Goal: Task Accomplishment & Management: Manage account settings

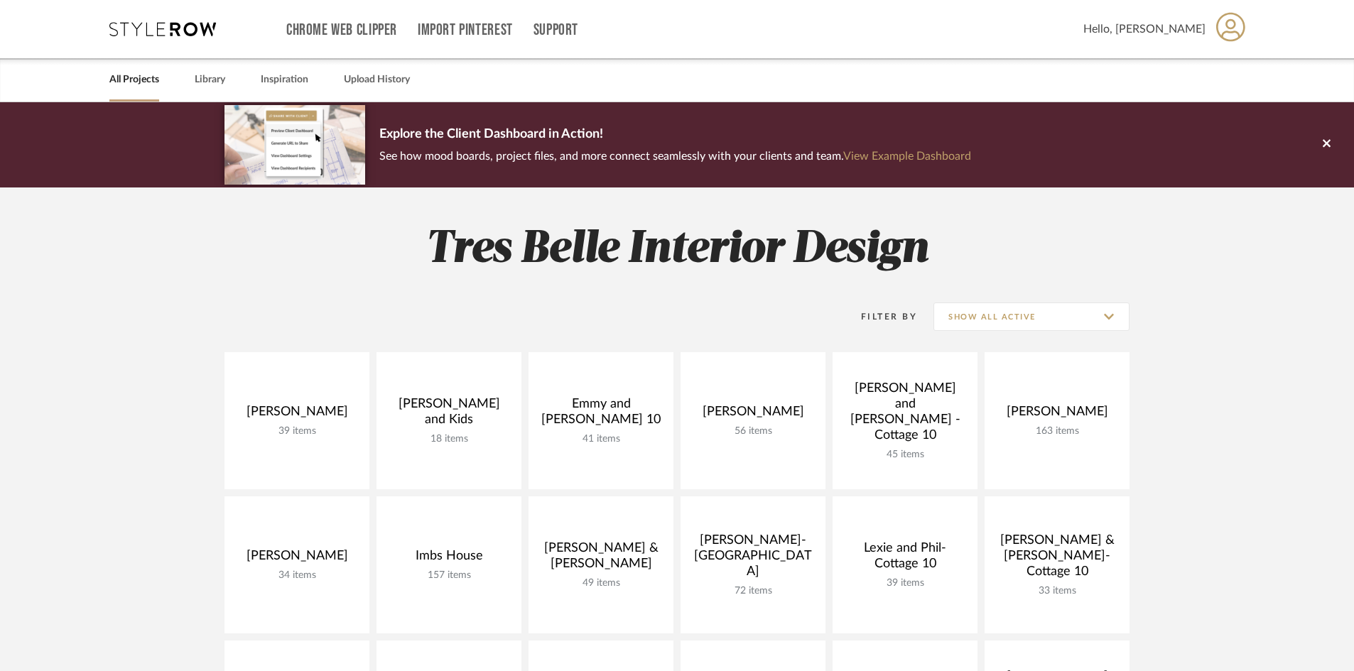
click at [124, 79] on link "All Projects" at bounding box center [134, 79] width 50 height 19
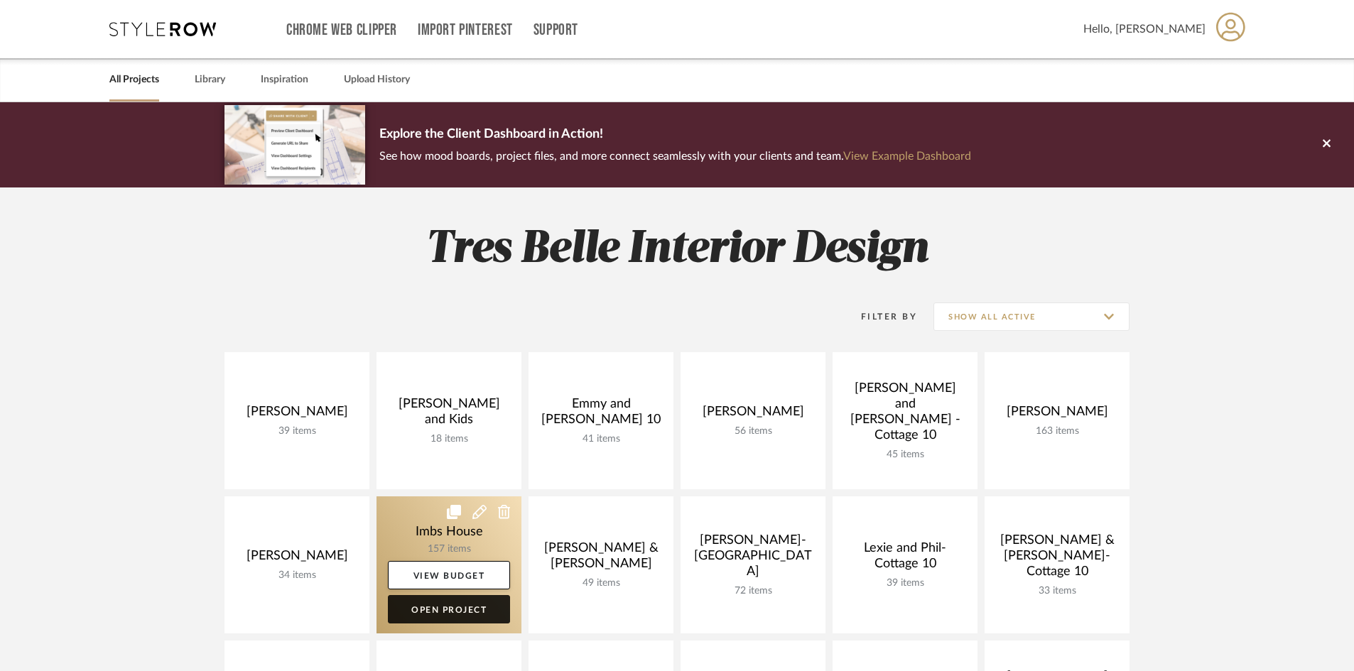
click at [445, 609] on link "Open Project" at bounding box center [449, 609] width 122 height 28
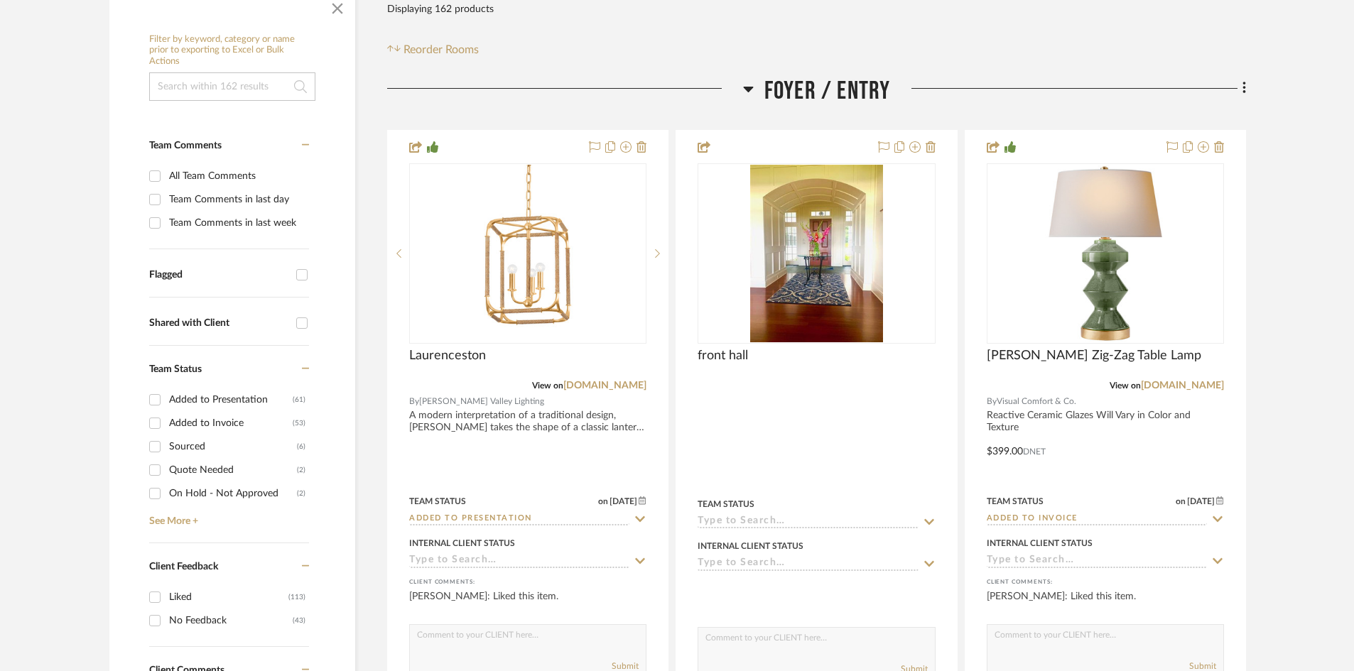
scroll to position [284, 0]
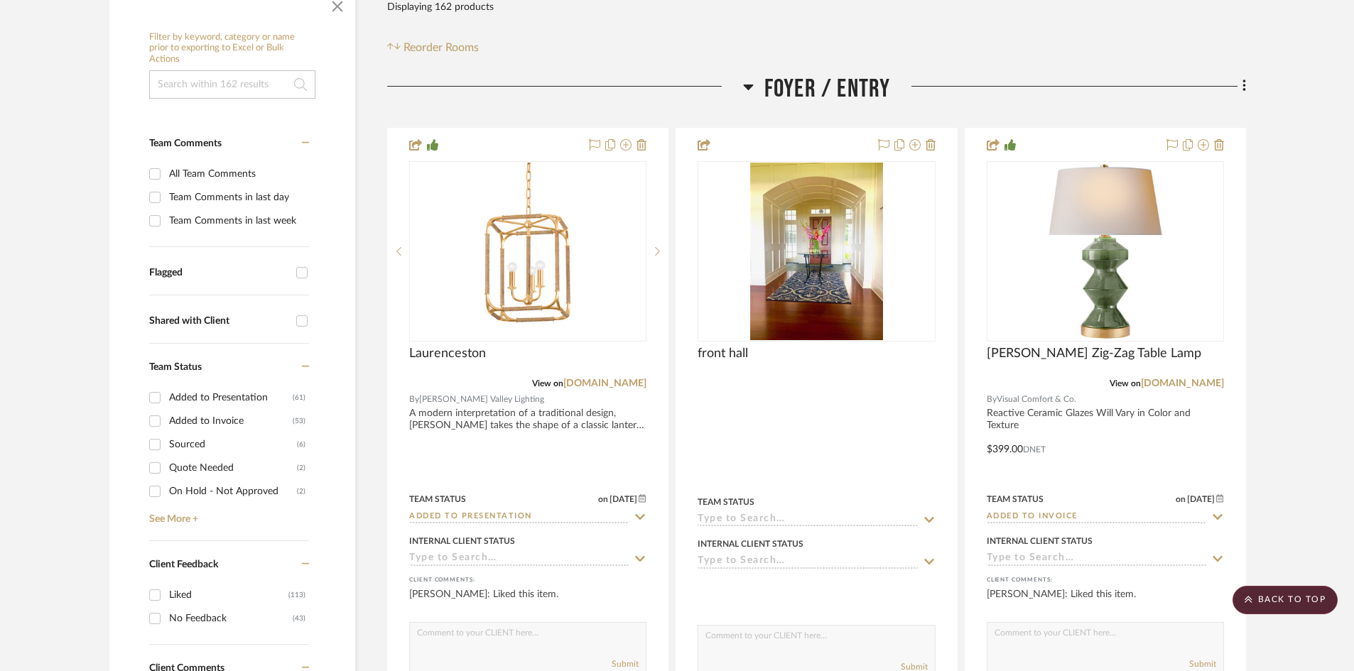
click at [154, 465] on input "Quote Needed (2)" at bounding box center [155, 468] width 23 height 23
checkbox input "true"
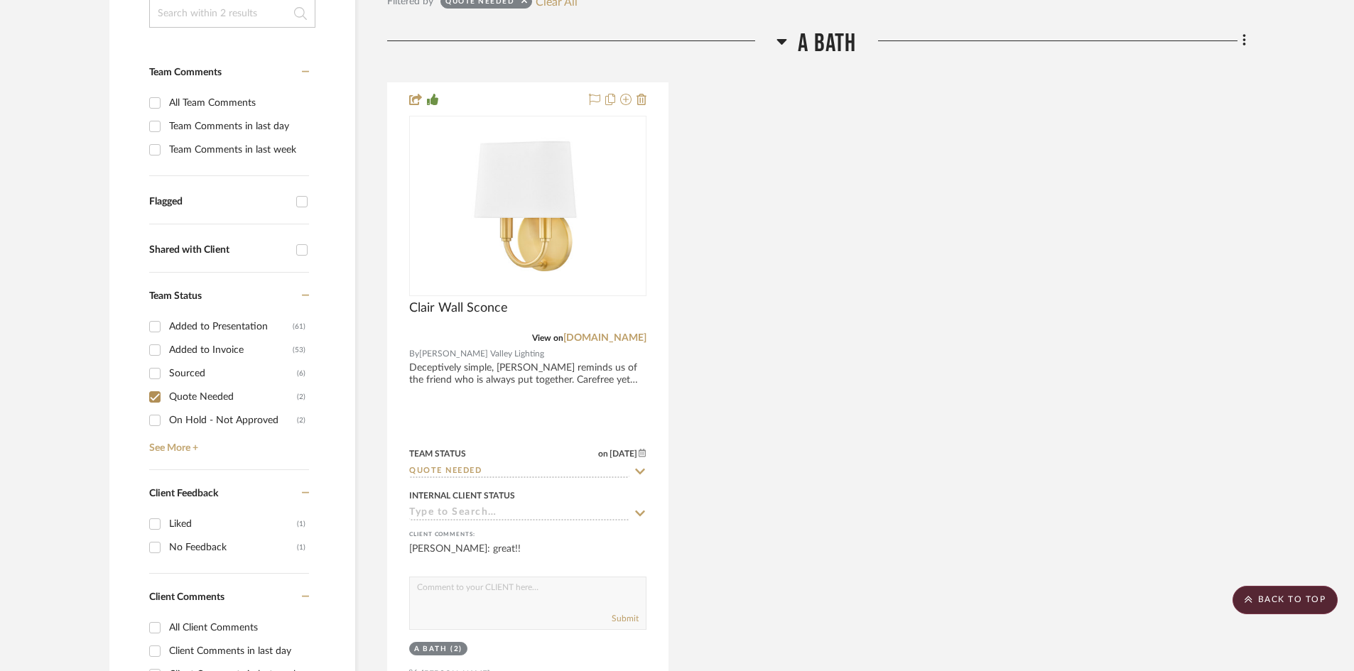
scroll to position [426, 0]
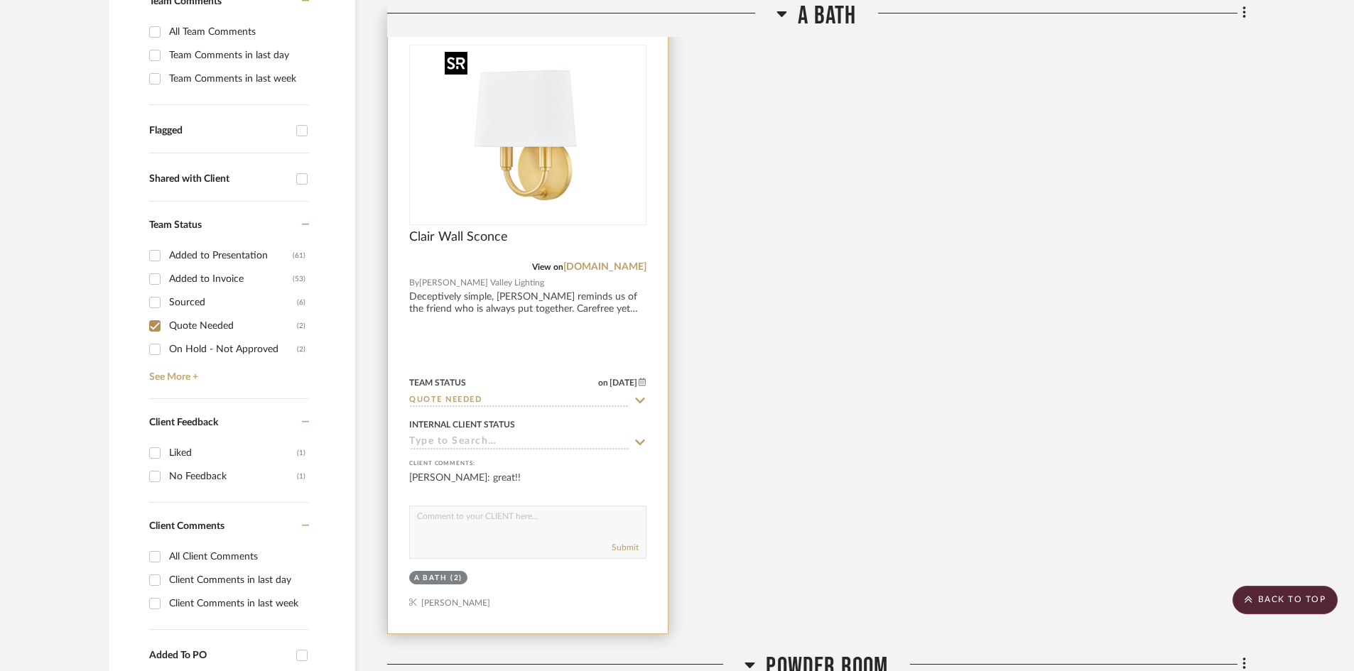
click at [513, 208] on img "0" at bounding box center [528, 135] width 178 height 178
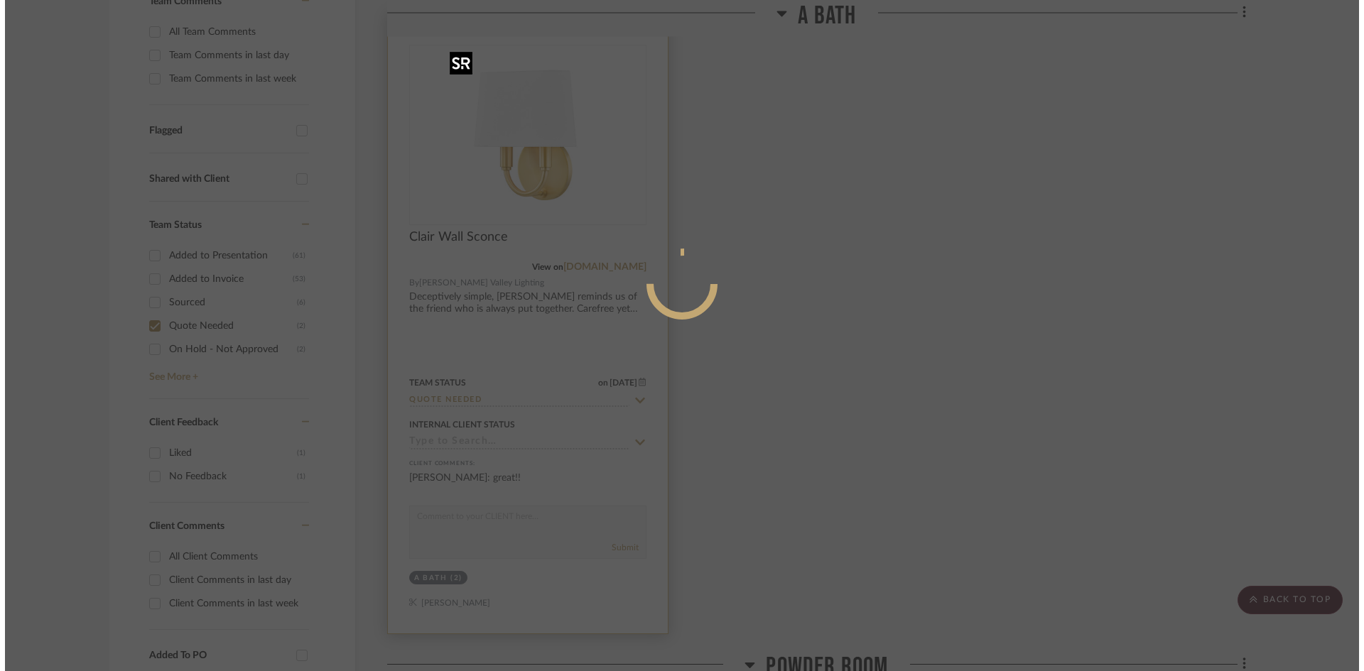
scroll to position [0, 0]
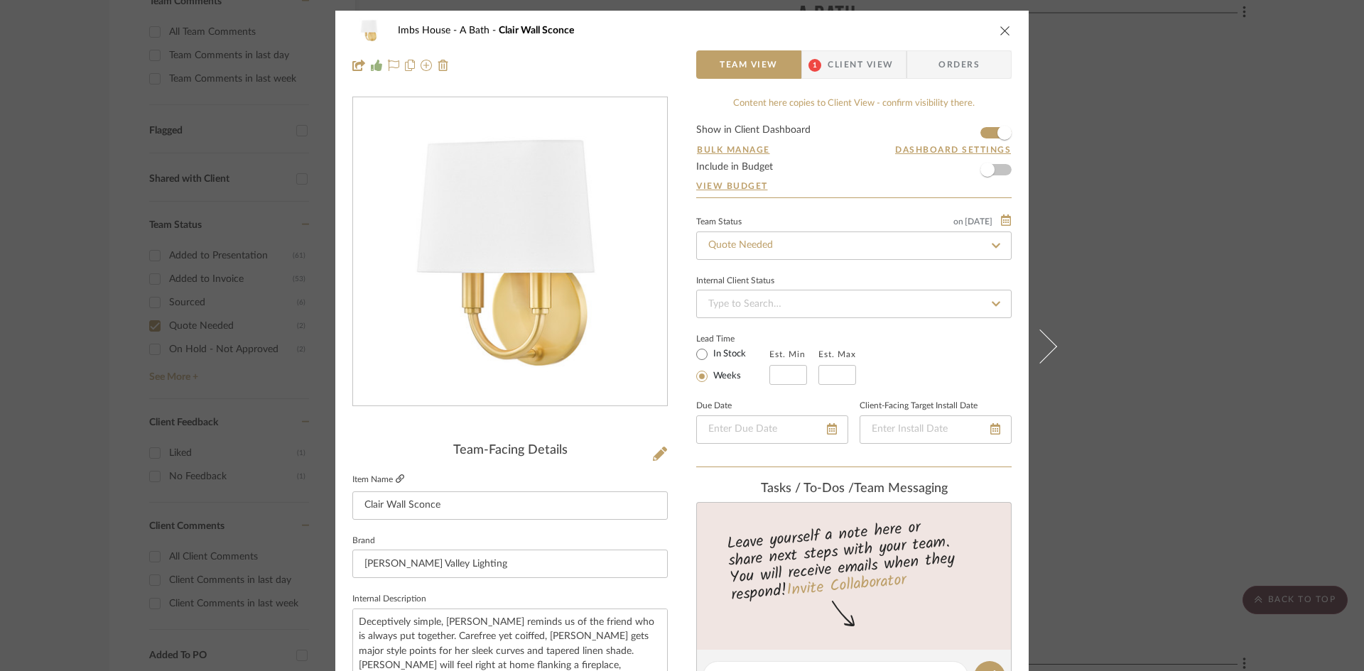
click at [396, 475] on icon at bounding box center [400, 479] width 9 height 9
click at [777, 244] on input "Quote Needed" at bounding box center [853, 246] width 315 height 28
type input "added"
click at [758, 273] on div "Added to Presentation" at bounding box center [849, 284] width 314 height 36
type input "[DATE]"
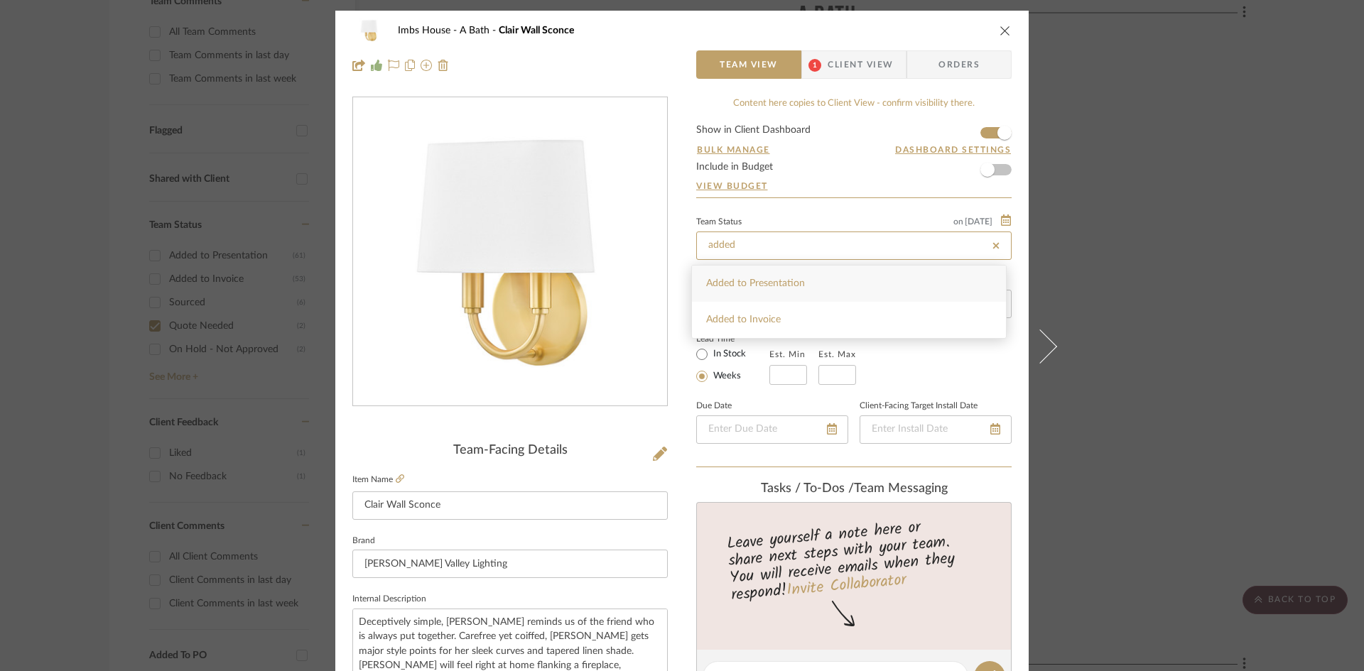
type input "Added to Presentation"
type input "[DATE]"
type input "Added to Presentation"
click at [1001, 32] on icon "close" at bounding box center [1005, 30] width 11 height 11
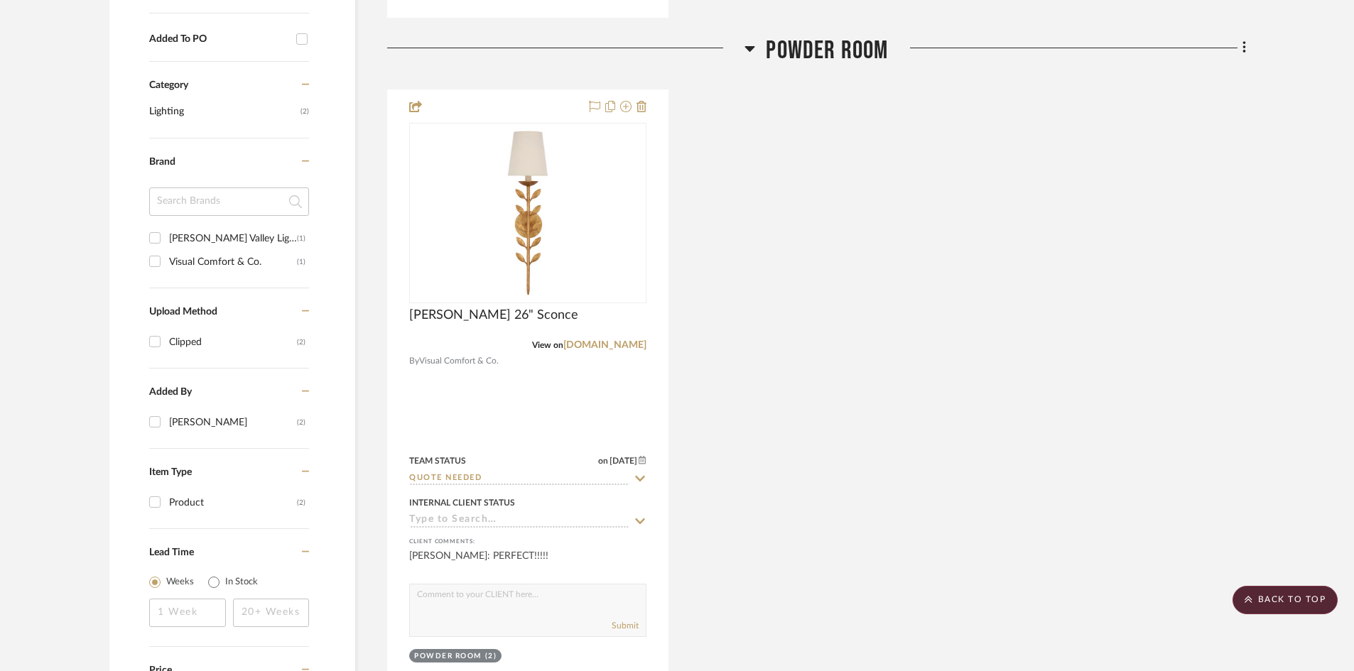
scroll to position [1066, 0]
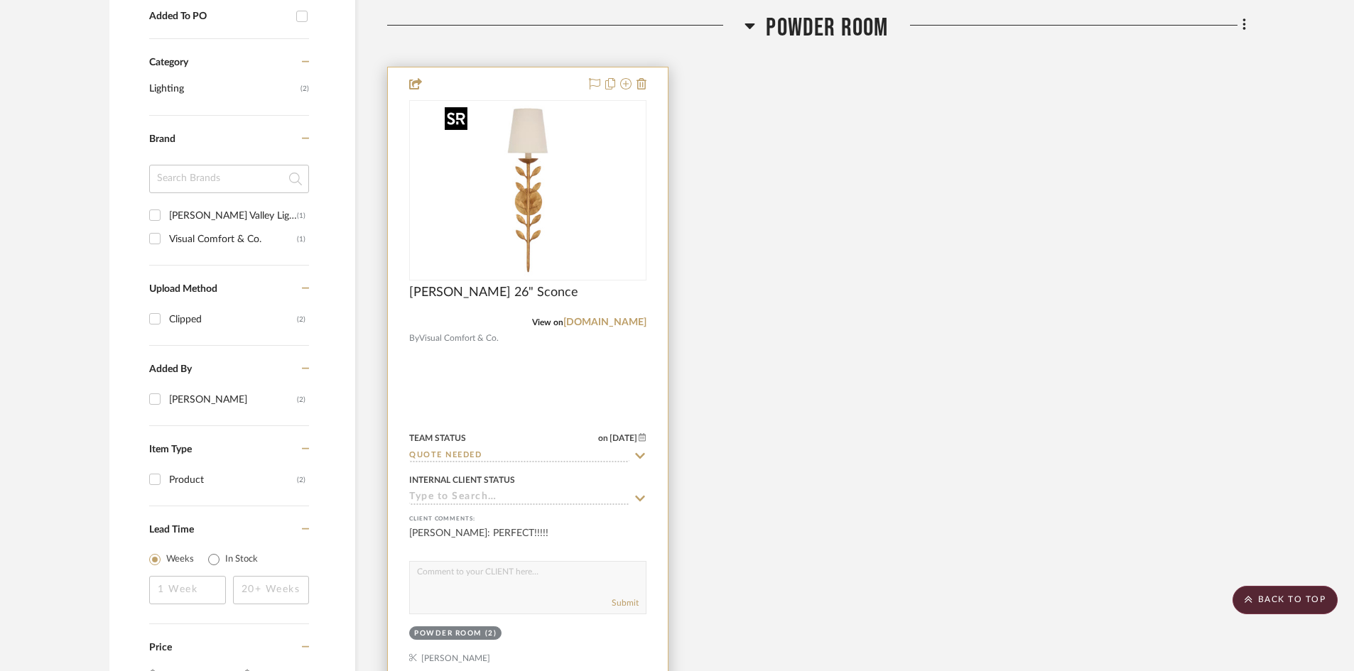
click at [546, 204] on img "0" at bounding box center [528, 191] width 178 height 178
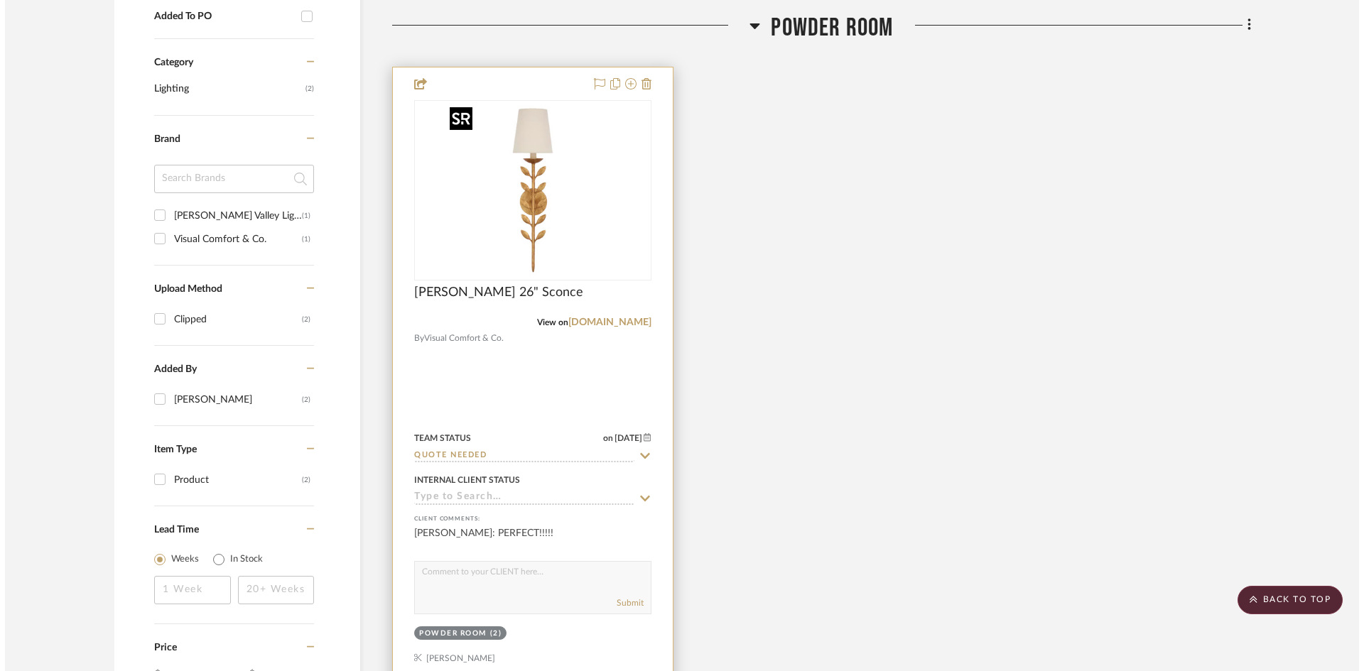
scroll to position [0, 0]
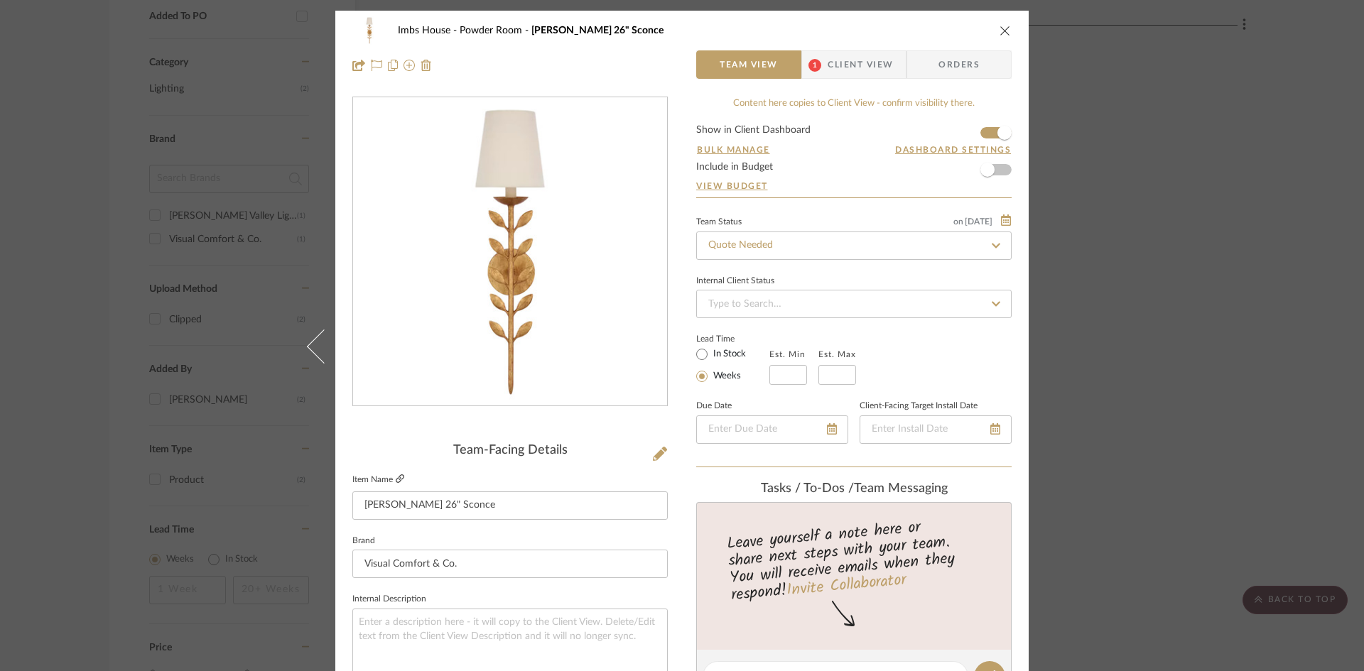
click at [396, 475] on icon at bounding box center [400, 479] width 9 height 9
click at [793, 250] on input "Quote Needed" at bounding box center [853, 246] width 315 height 28
type input "added"
click at [790, 288] on span "Added to Presentation" at bounding box center [755, 284] width 99 height 10
type input "[DATE]"
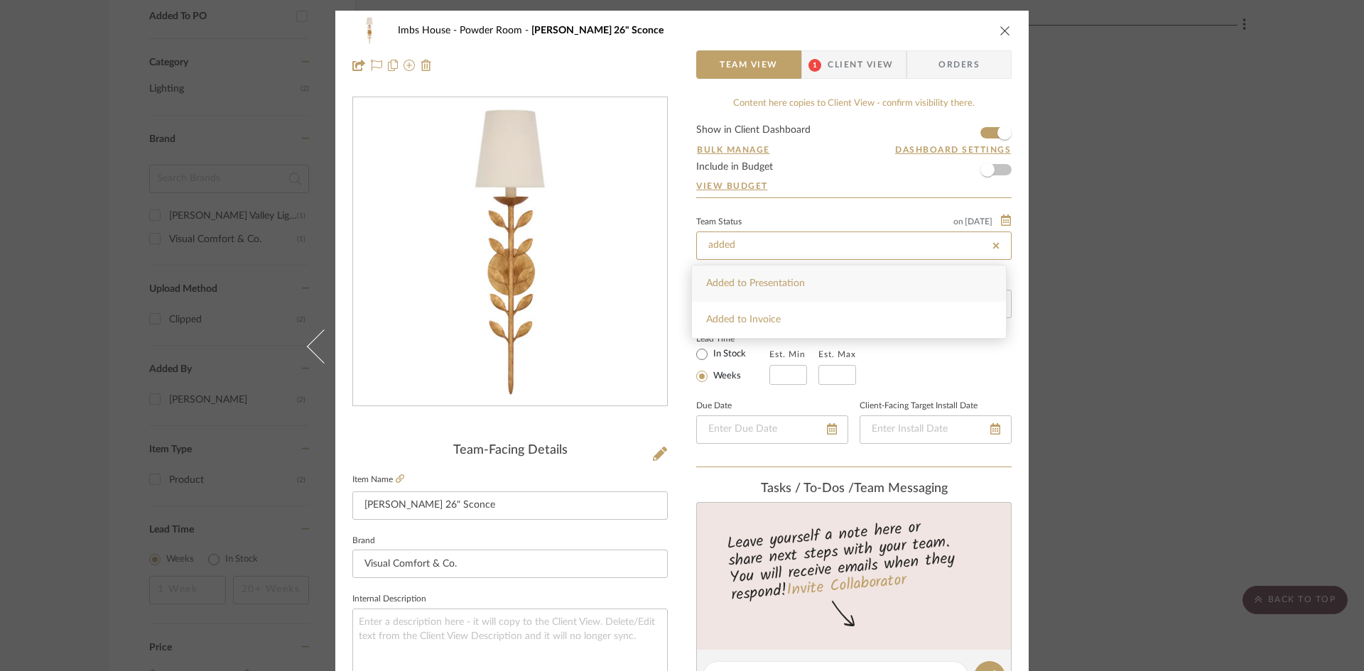
type input "Added to Presentation"
type input "[DATE]"
type input "Added to Presentation"
click at [1000, 27] on icon "close" at bounding box center [1005, 30] width 11 height 11
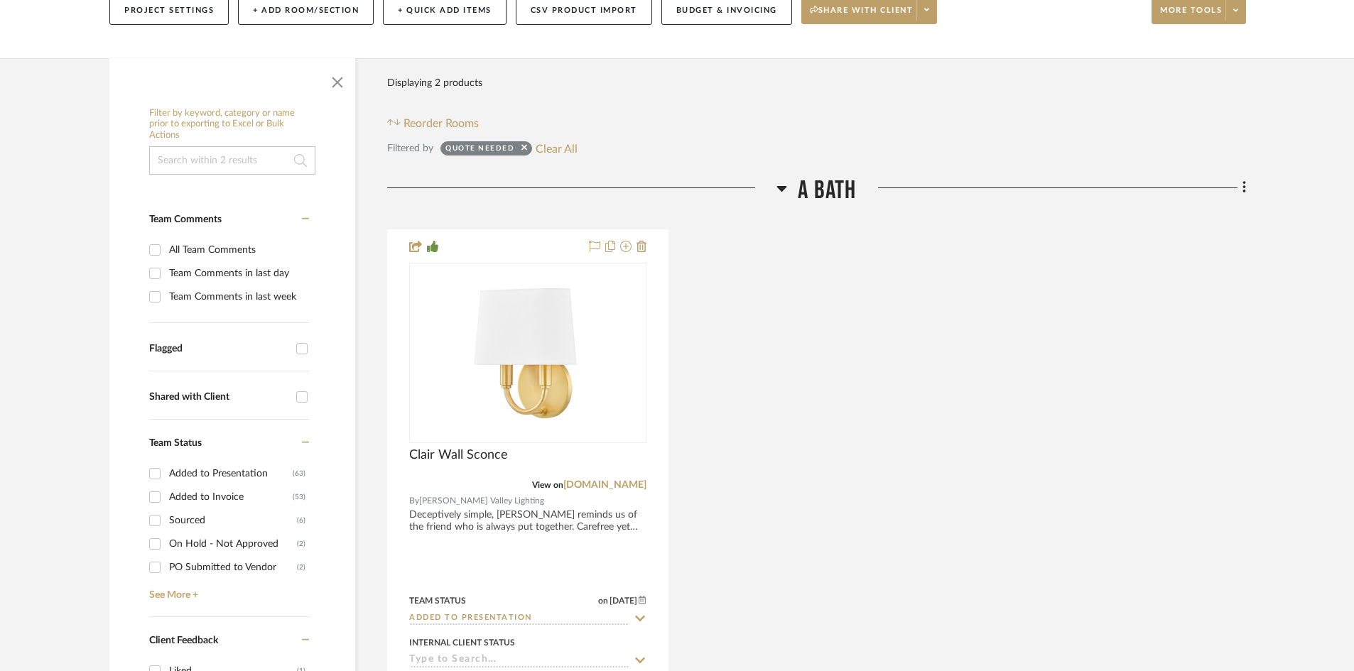
scroll to position [213, 0]
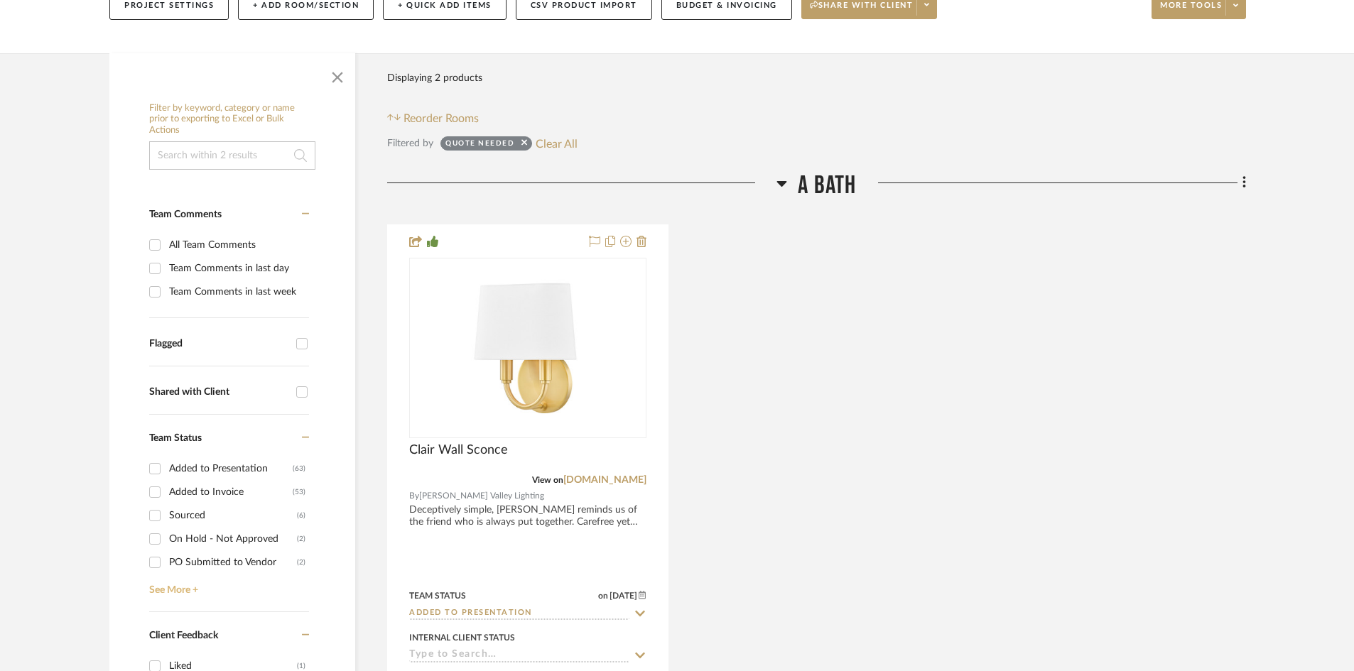
click at [170, 589] on link "See More +" at bounding box center [227, 585] width 163 height 23
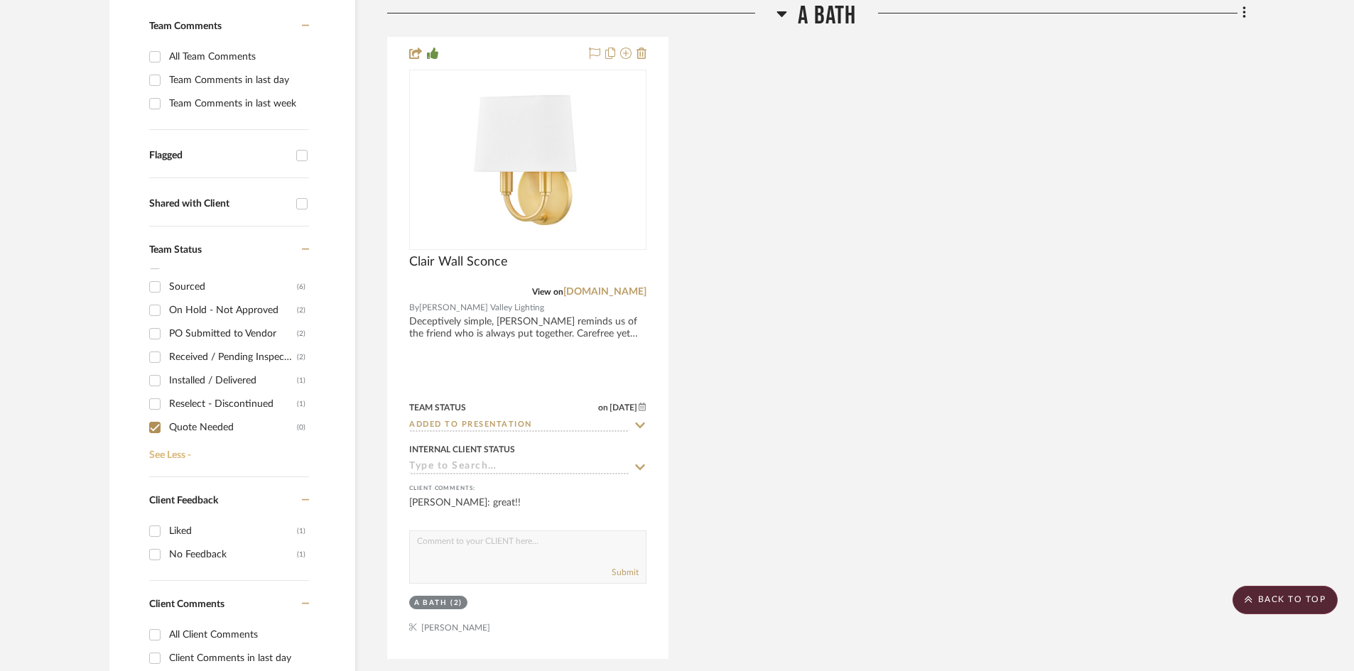
scroll to position [426, 0]
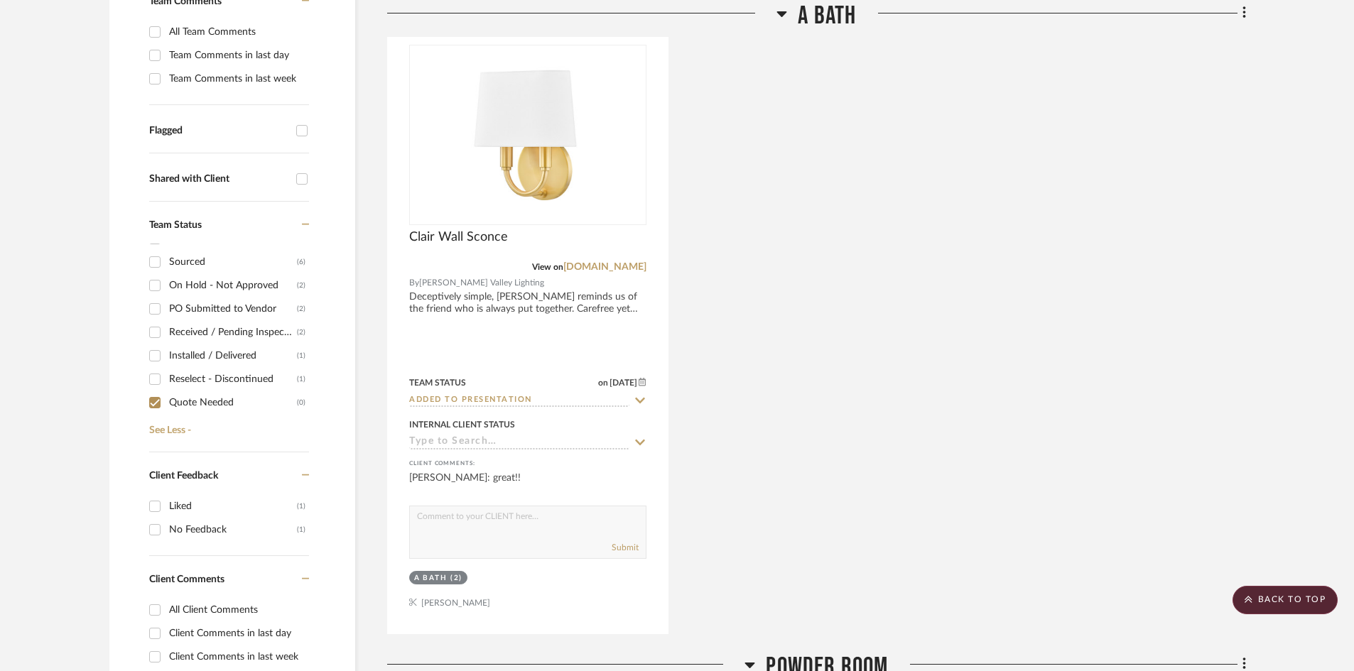
click at [153, 404] on input "Quote Needed (0)" at bounding box center [155, 403] width 23 height 23
checkbox input "false"
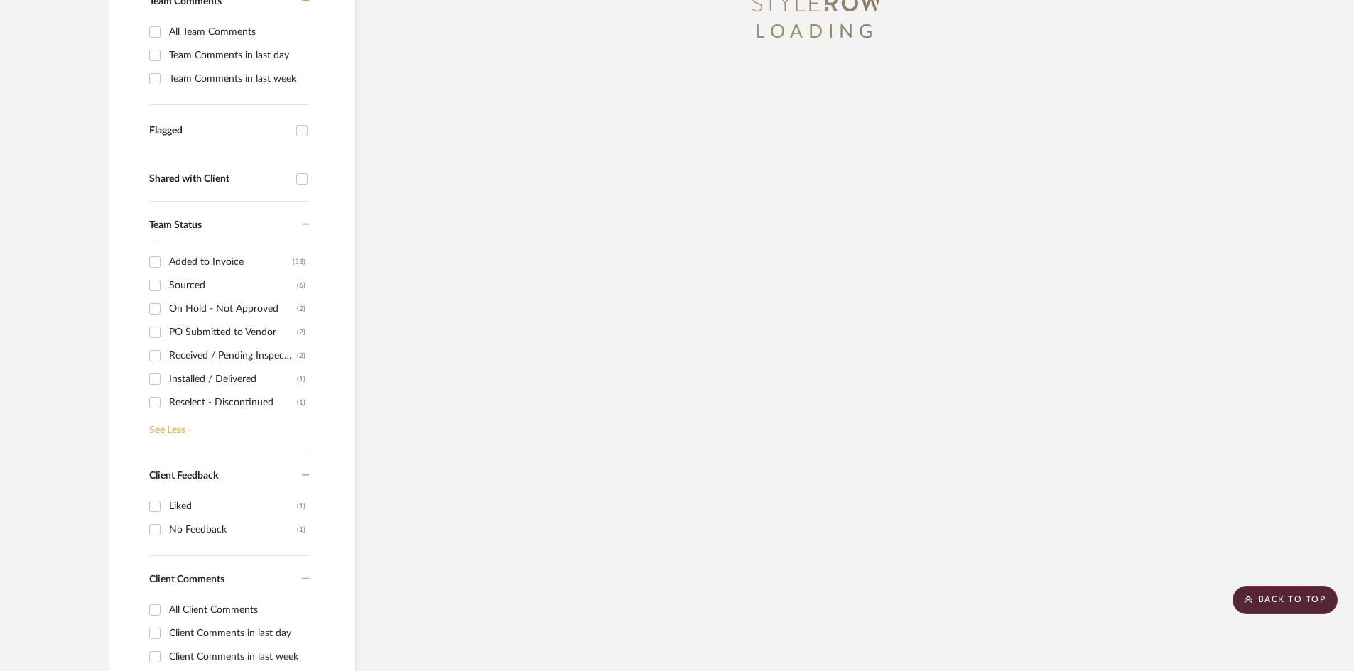
scroll to position [17, 0]
